Goal: Task Accomplishment & Management: Complete application form

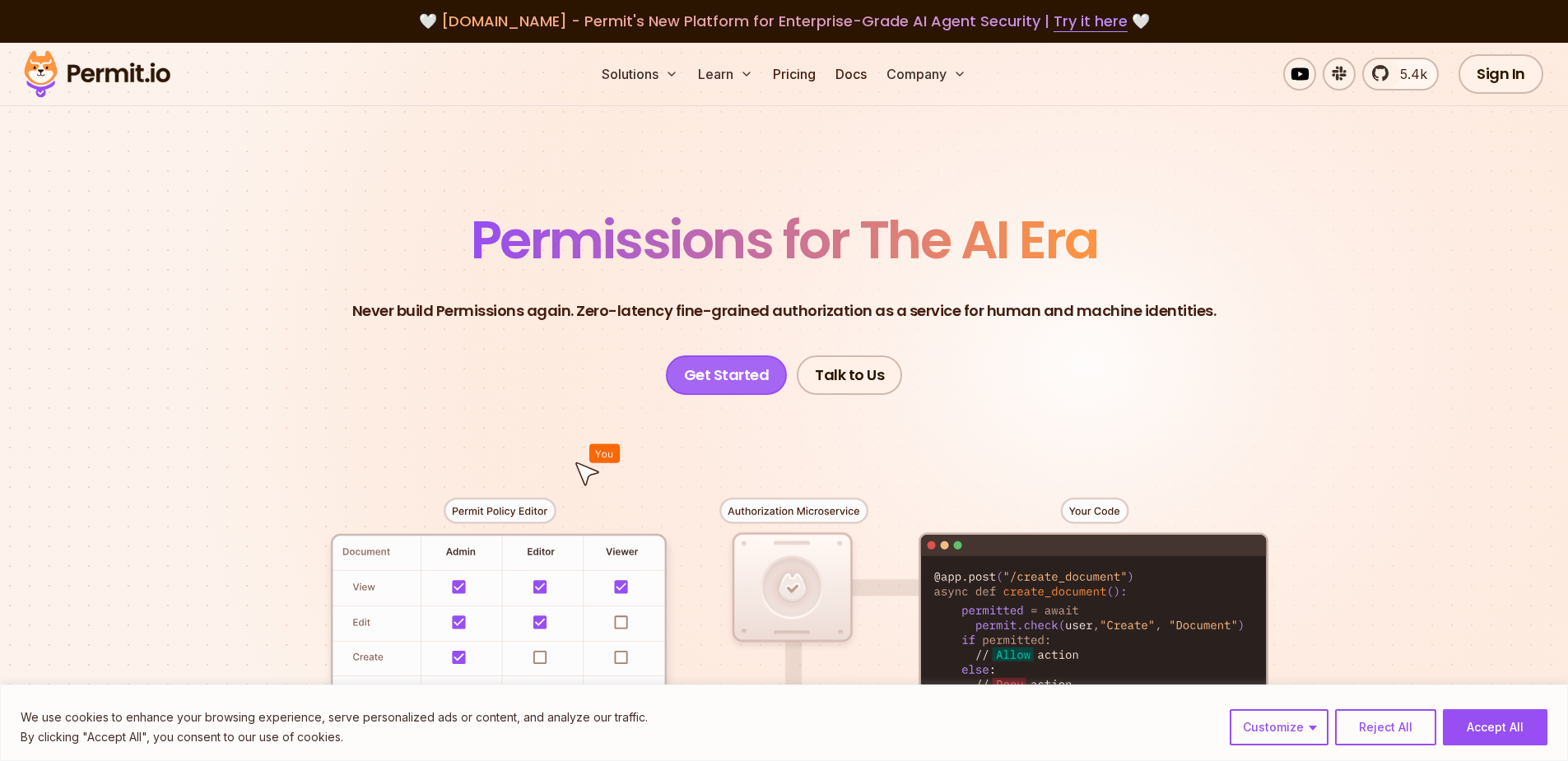
click at [733, 369] on link "Get Started" at bounding box center [726, 375] width 122 height 39
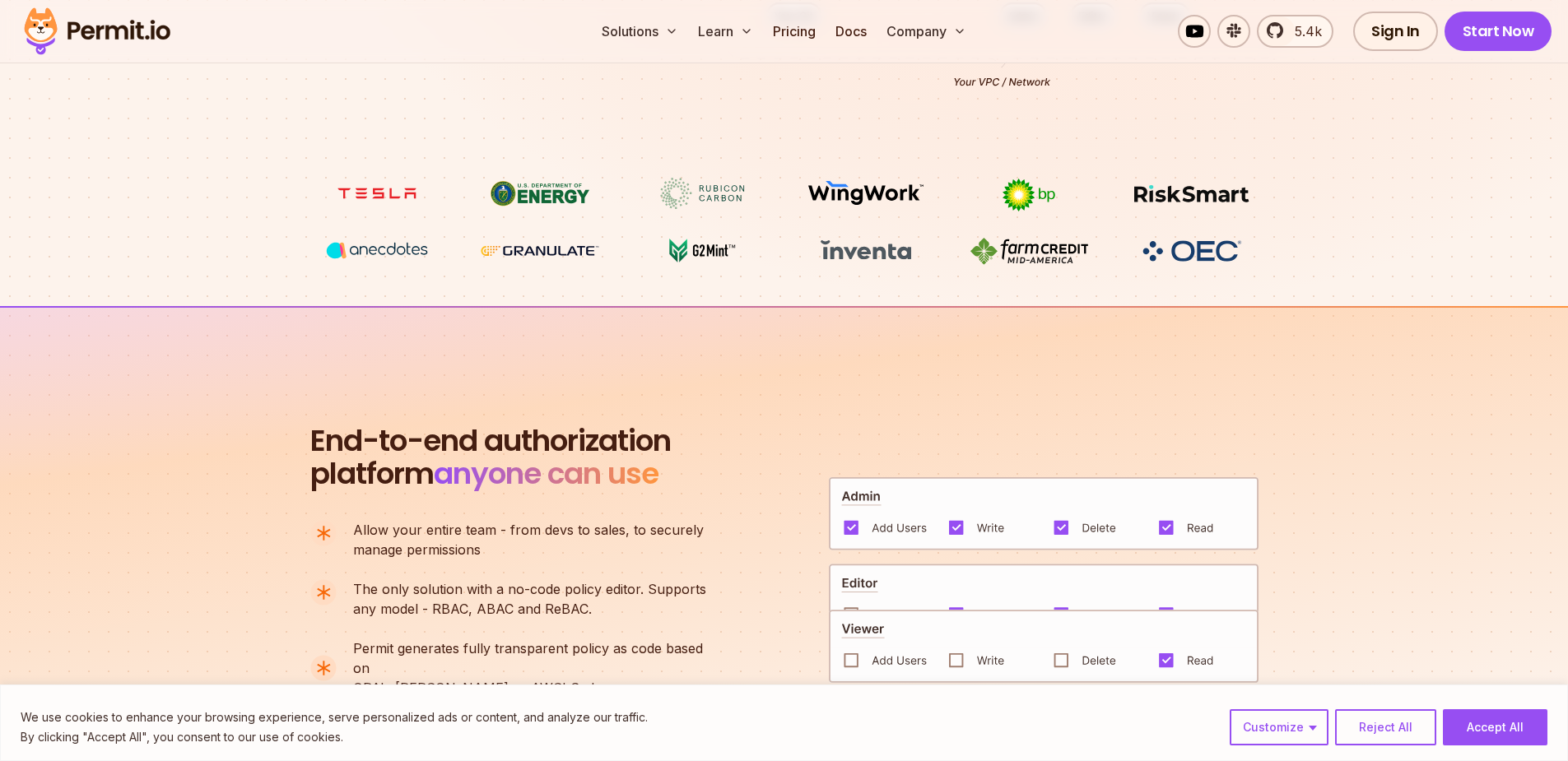
scroll to position [1070, 0]
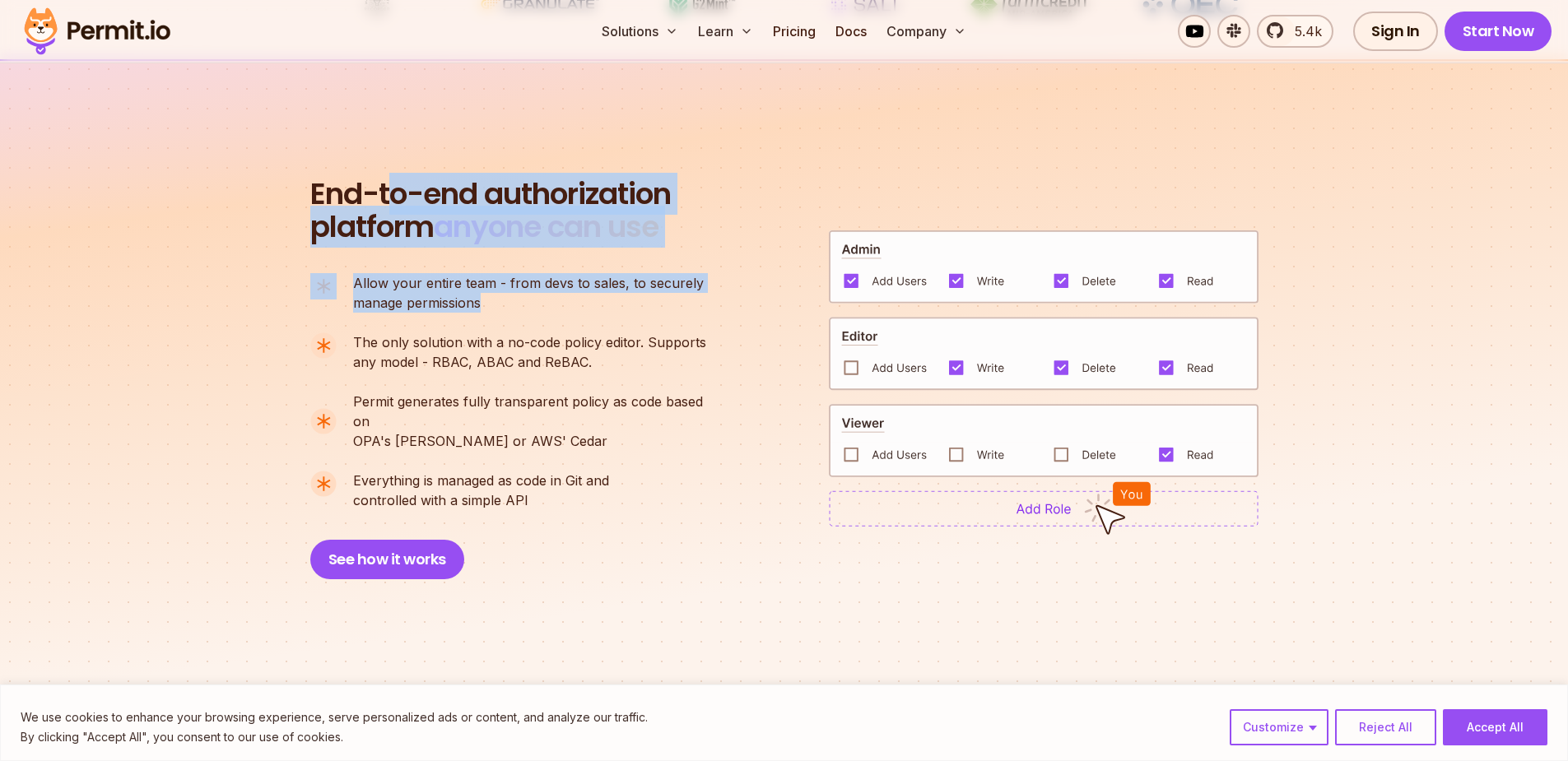
drag, startPoint x: 389, startPoint y: 191, endPoint x: 640, endPoint y: 299, distance: 273.2
click at [640, 299] on div "End-to-end authorization platform anyone can use A no-code authorization platfo…" at bounding box center [516, 379] width 411 height 402
click at [625, 322] on ul "Allow your entire team - from devs to sales, to securely manage permissions The…" at bounding box center [515, 392] width 409 height 237
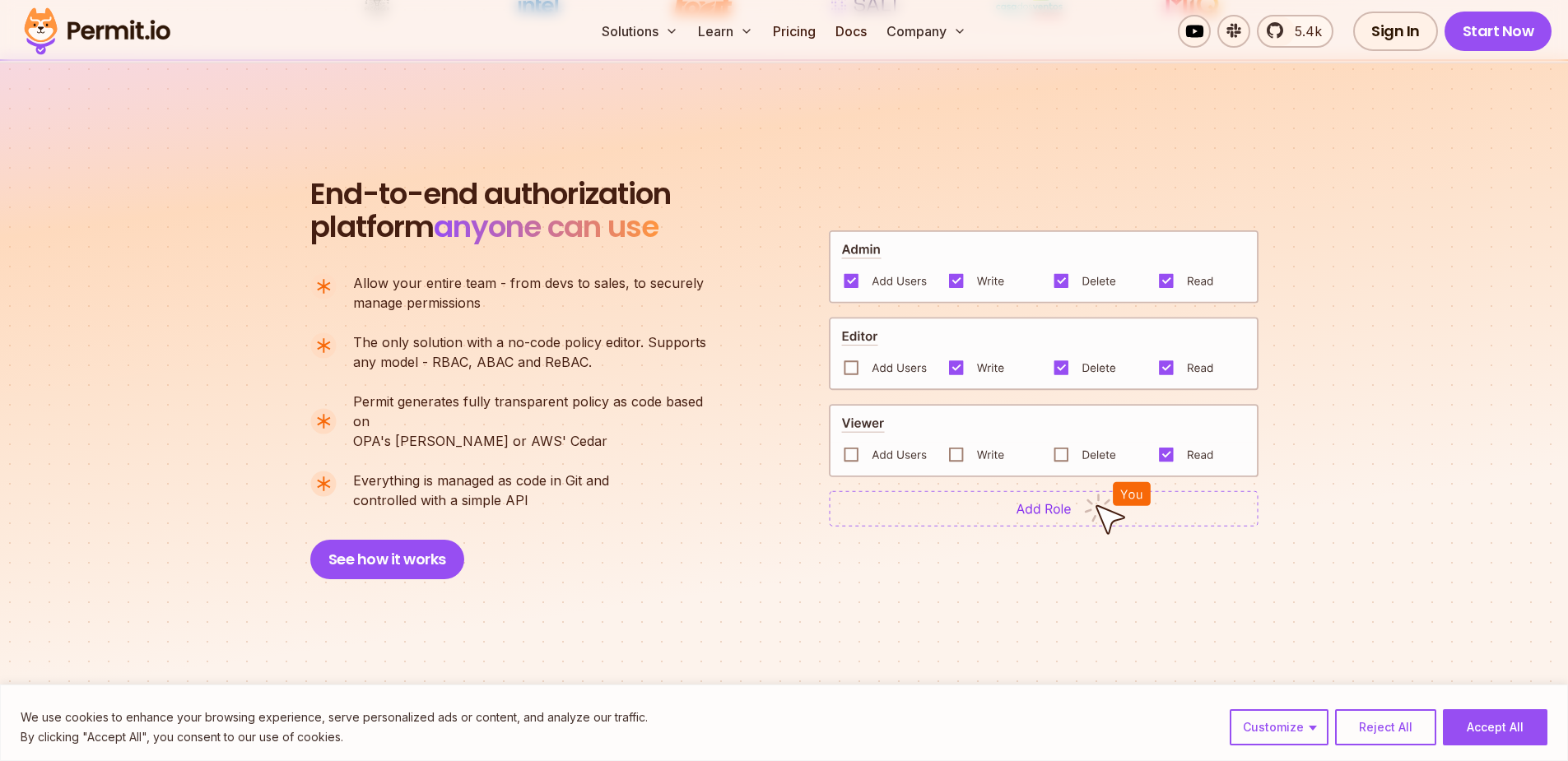
drag, startPoint x: 1399, startPoint y: 729, endPoint x: 1405, endPoint y: 717, distance: 13.4
click at [1399, 729] on button "Reject All" at bounding box center [1385, 728] width 101 height 36
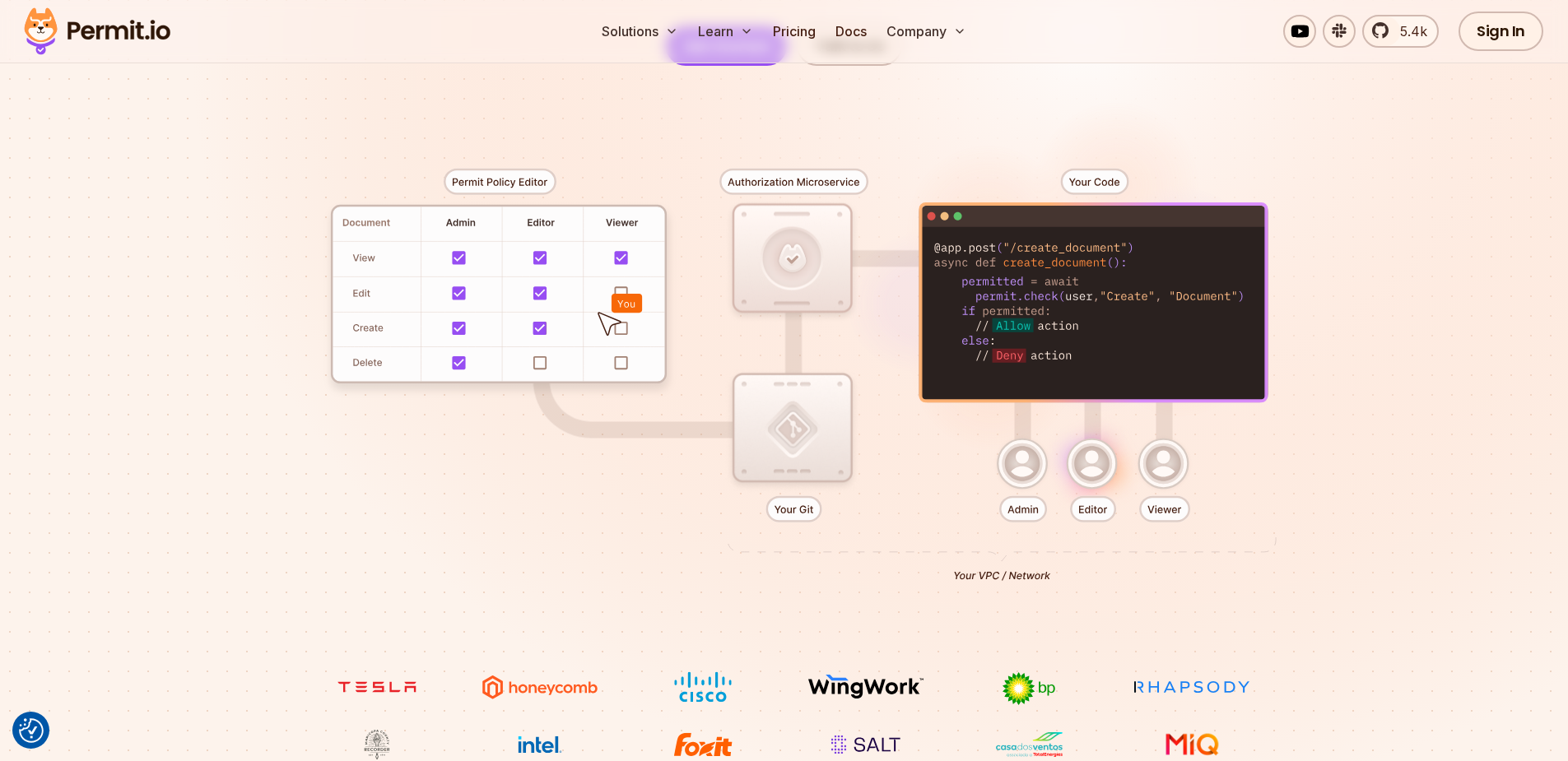
scroll to position [0, 0]
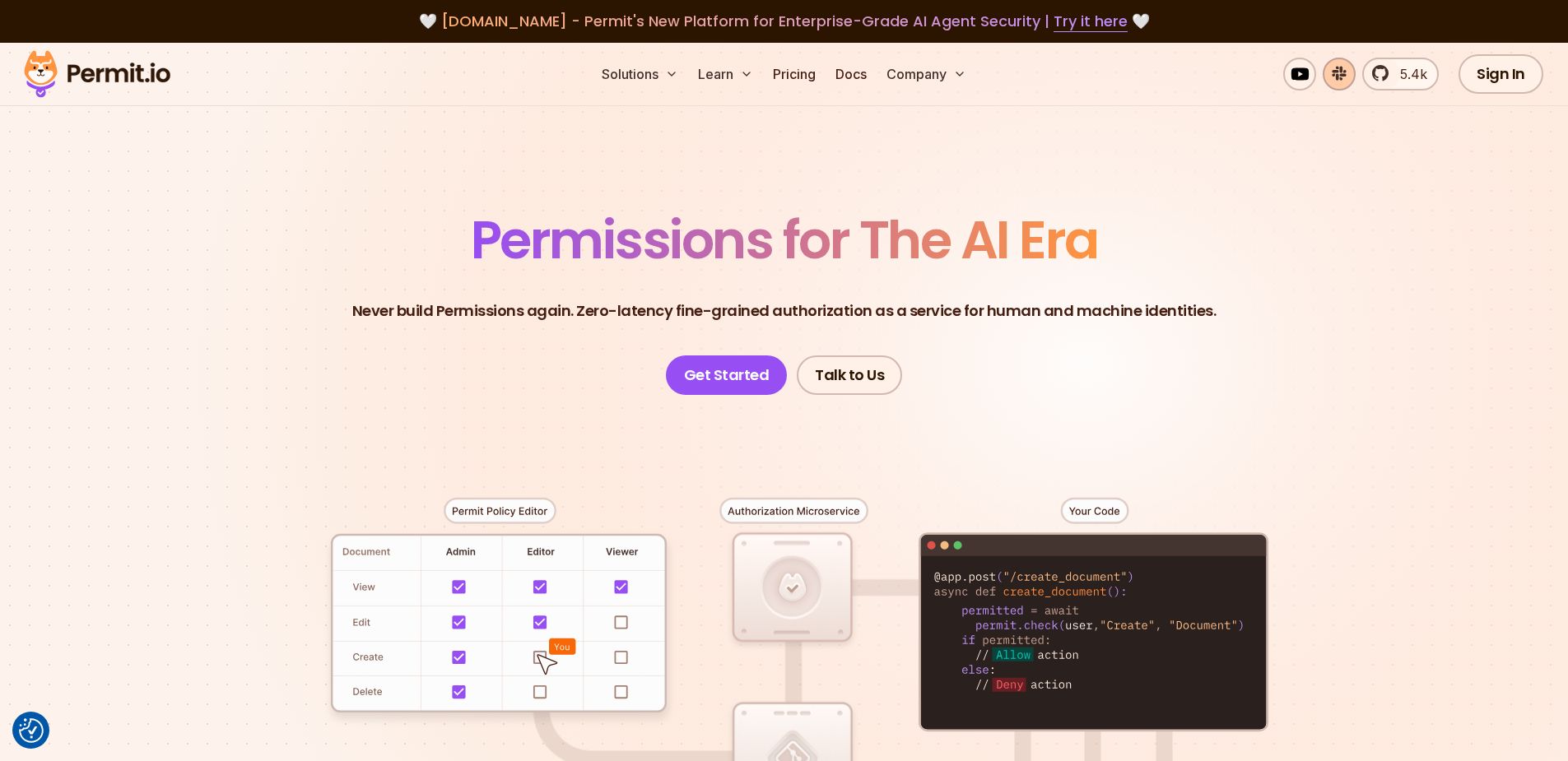
click at [1337, 73] on link at bounding box center [1339, 74] width 32 height 32
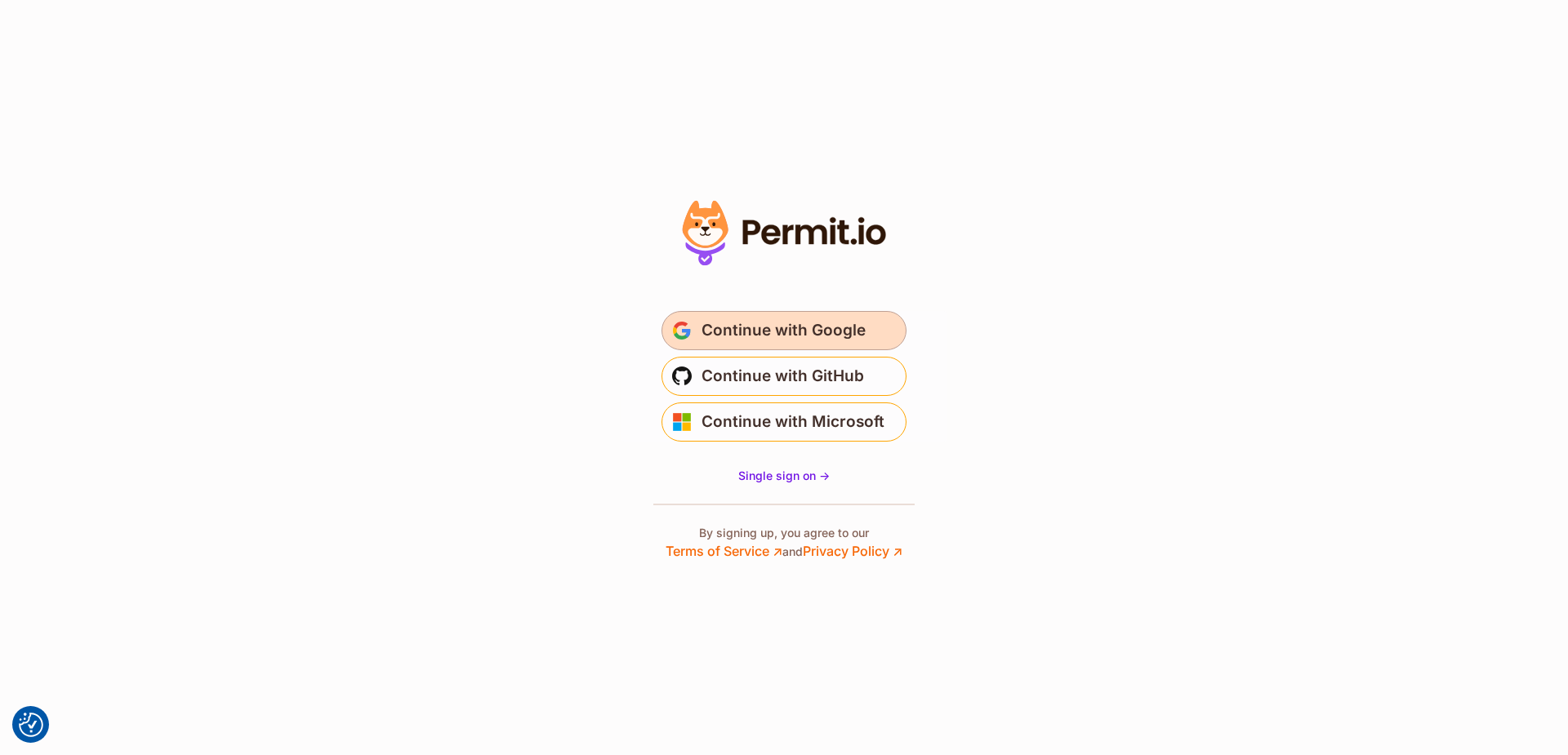
click at [857, 322] on span "Continue with Google" at bounding box center [784, 330] width 164 height 26
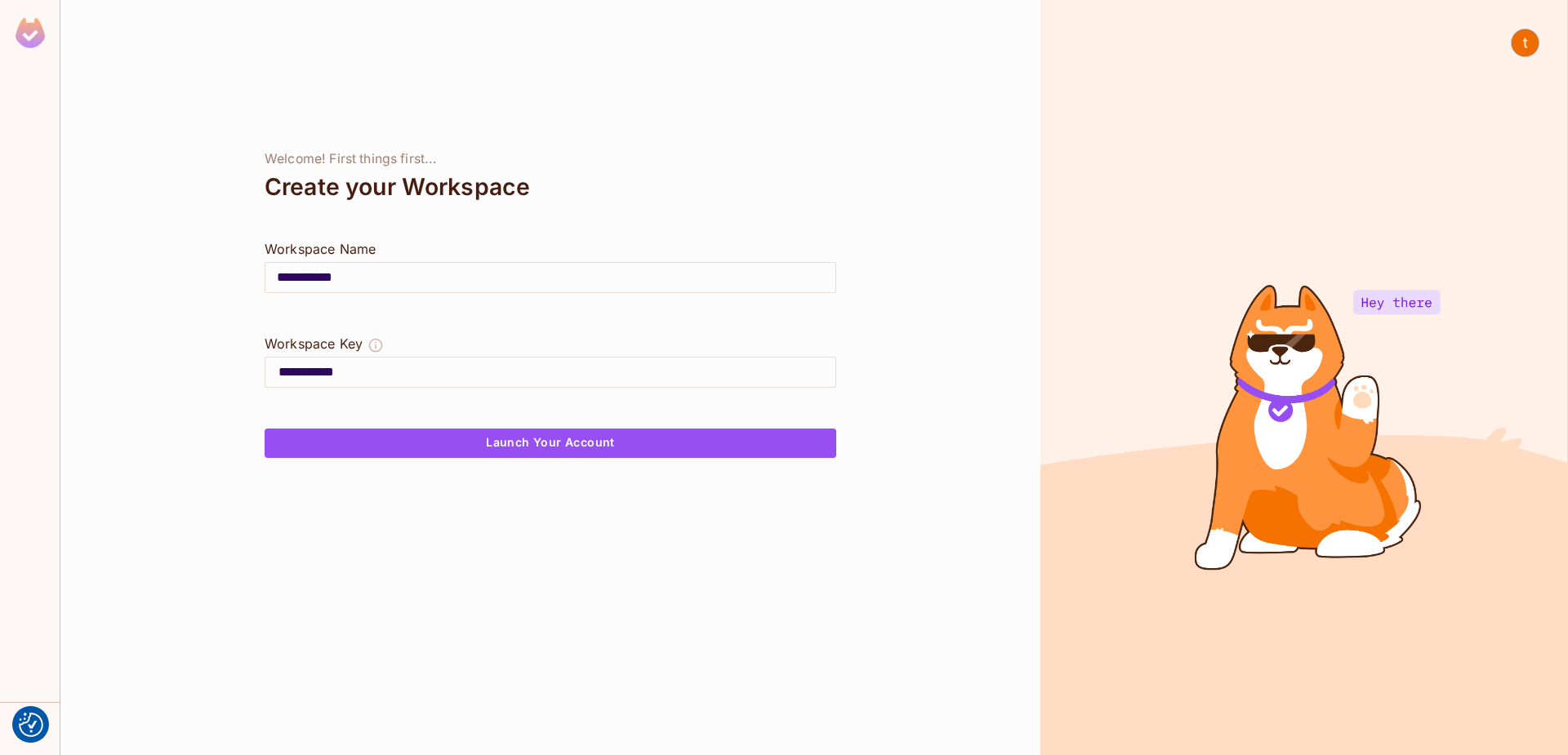
click at [41, 37] on img at bounding box center [30, 32] width 29 height 30
click at [600, 450] on button "Launch Your Account" at bounding box center [550, 443] width 572 height 29
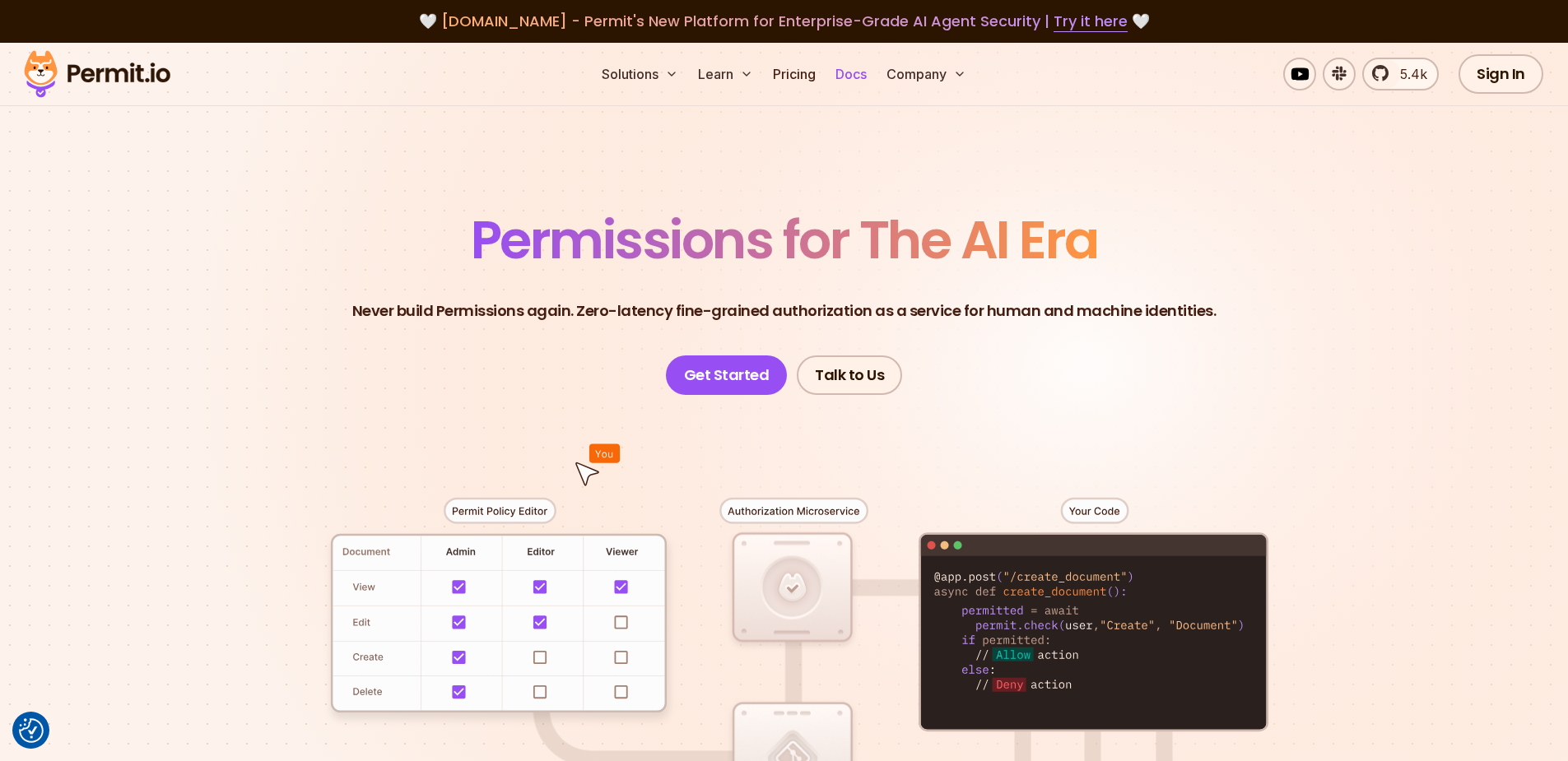
click at [855, 72] on link "Docs" at bounding box center [850, 74] width 44 height 32
